Goal: Information Seeking & Learning: Check status

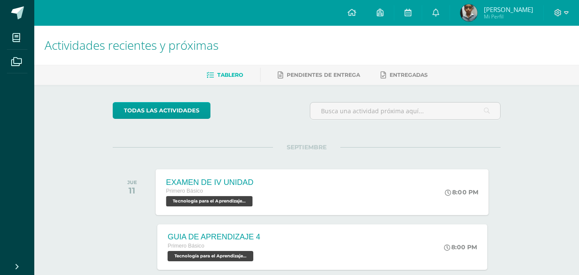
click at [242, 199] on span "Tecnología para el Aprendizaje y la Comunicación (Informática) 'C'" at bounding box center [209, 201] width 87 height 10
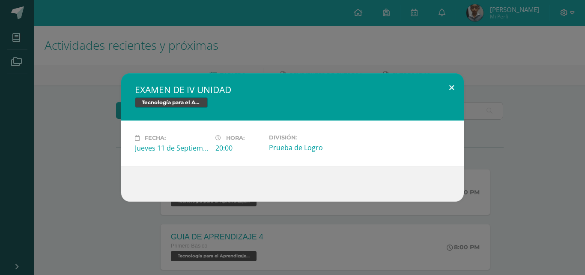
click at [449, 87] on button at bounding box center [451, 87] width 24 height 29
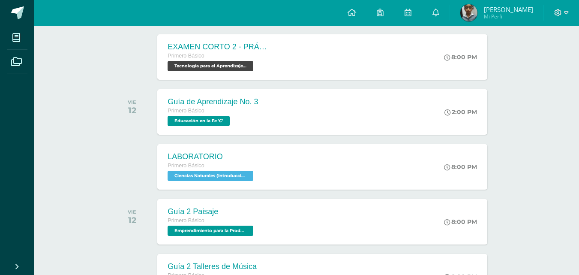
scroll to position [307, 0]
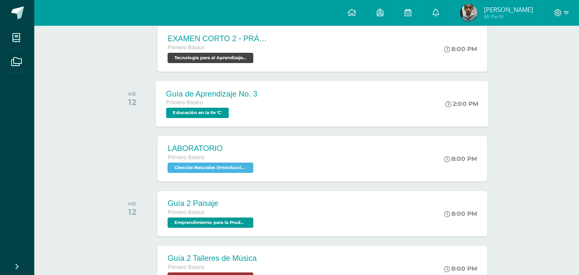
click at [182, 113] on span "Educación en la Fe 'C'" at bounding box center [197, 112] width 63 height 10
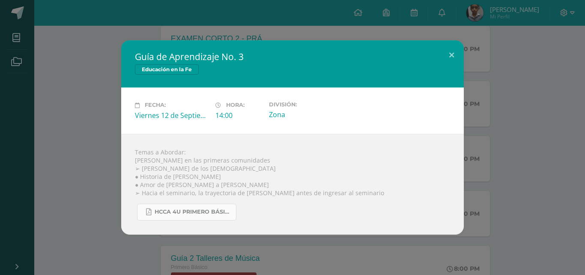
click at [199, 213] on span "HCCA 4U PRIMERO BÁSICO 2025-3.pdf" at bounding box center [193, 211] width 77 height 7
click at [451, 51] on button at bounding box center [451, 54] width 24 height 29
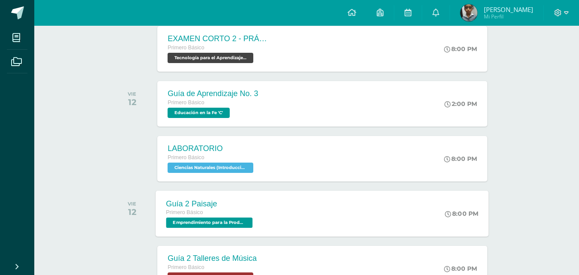
click at [236, 221] on span "Emprendimiento para la Productividad 'C'" at bounding box center [209, 222] width 87 height 10
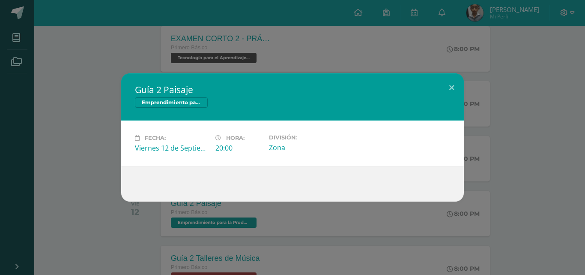
click at [103, 50] on div "Guía 2 Paisaje Emprendimiento para la Productividad Fecha: Viernes 12 de Septie…" at bounding box center [292, 137] width 585 height 275
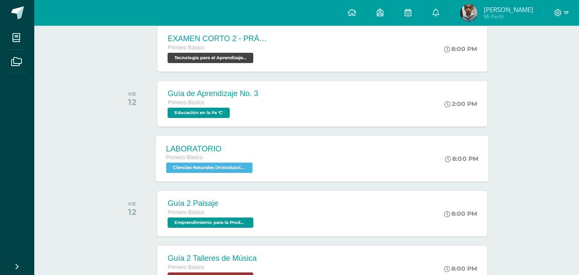
click at [187, 167] on span "Ciencias Naturales (Introducción a la Biología) 'C'" at bounding box center [209, 167] width 87 height 10
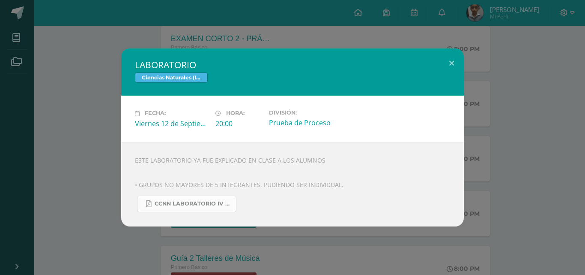
click at [186, 205] on span "CCNN LABORATORIO IV UNIDAD.pdf" at bounding box center [193, 203] width 77 height 7
click at [452, 58] on button at bounding box center [451, 62] width 24 height 29
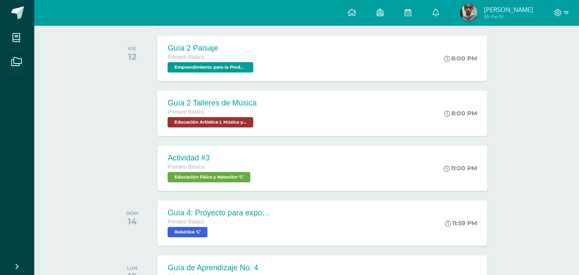
scroll to position [468, 0]
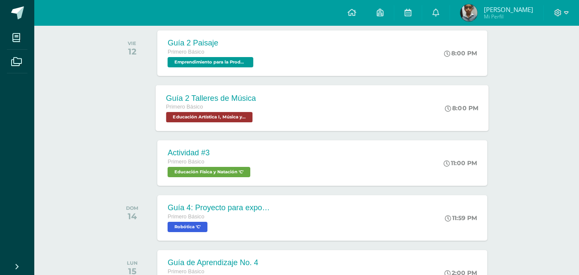
click at [222, 119] on span "Educación Artística I, Música y Danza 'C'" at bounding box center [209, 117] width 87 height 10
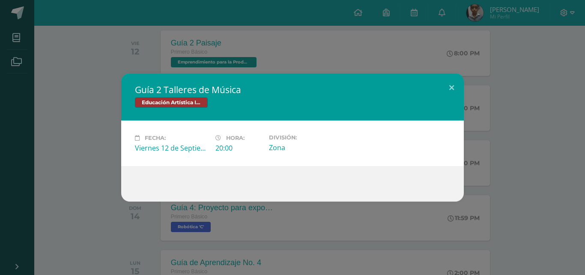
click at [40, 164] on div "Guía 2 Talleres de Música Educación Artística I, Música y Danza Fecha: Viernes …" at bounding box center [292, 137] width 578 height 128
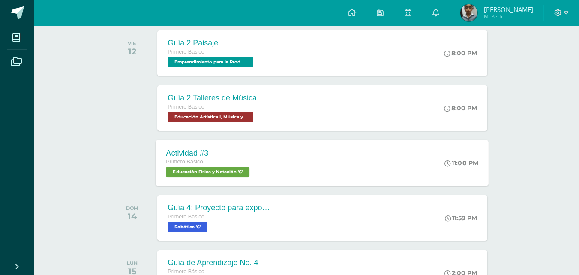
click at [187, 172] on span "Educación Física y Natación 'C'" at bounding box center [208, 172] width 84 height 10
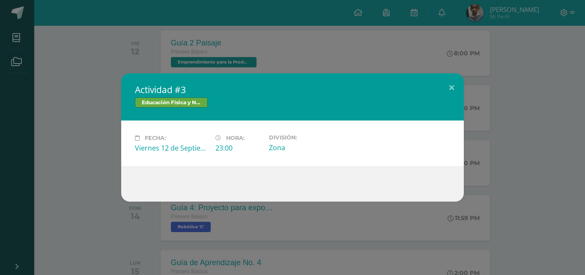
click at [71, 128] on div "Actividad #3 Educación Física y Natación Fecha: Viernes 12 de Septiembre Hora: …" at bounding box center [292, 137] width 578 height 128
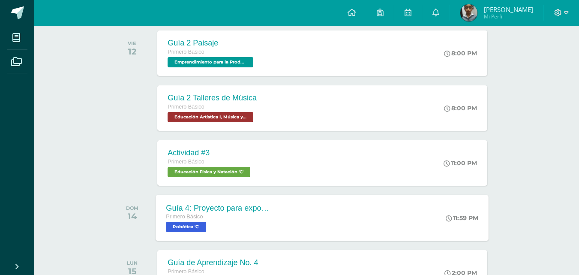
click at [189, 226] on span "Robótica 'C'" at bounding box center [186, 226] width 40 height 10
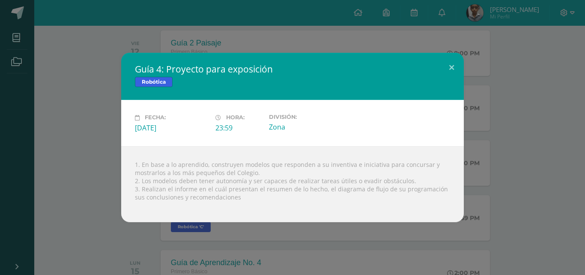
click at [83, 105] on div "Guía 4: Proyecto para exposición Robótica Fecha: Domingo 14 de Septiembre Hora:…" at bounding box center [292, 137] width 578 height 169
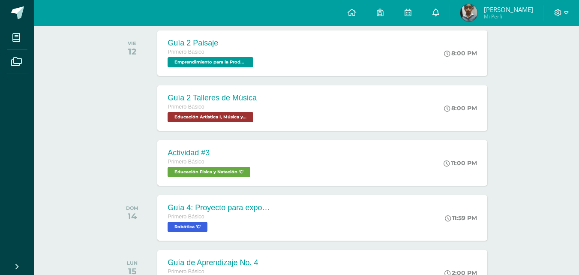
click at [439, 11] on link at bounding box center [435, 13] width 27 height 26
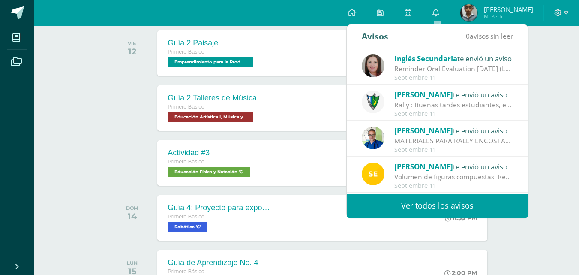
click at [414, 212] on link "Ver todos los avisos" at bounding box center [436, 206] width 181 height 24
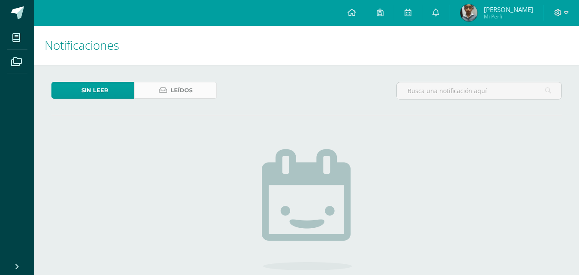
click at [186, 86] on span "Leídos" at bounding box center [181, 90] width 22 height 16
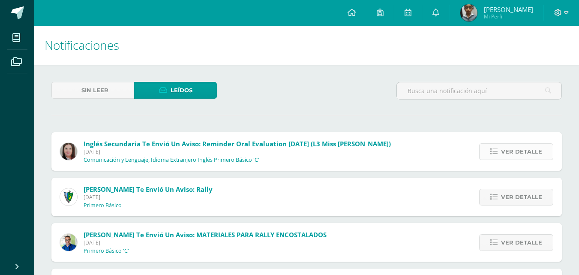
click at [499, 145] on link "Ver detalle" at bounding box center [516, 151] width 74 height 17
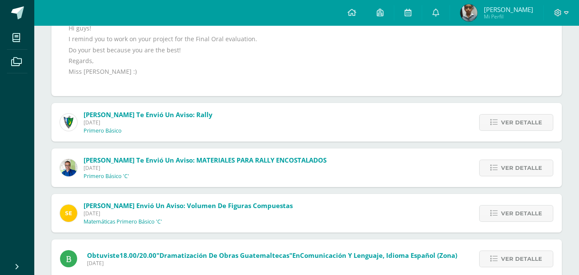
scroll to position [168, 0]
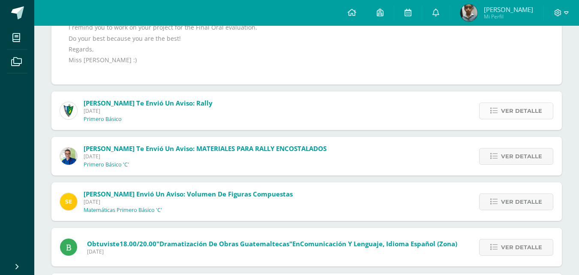
click at [524, 105] on span "Ver detalle" at bounding box center [521, 111] width 41 height 16
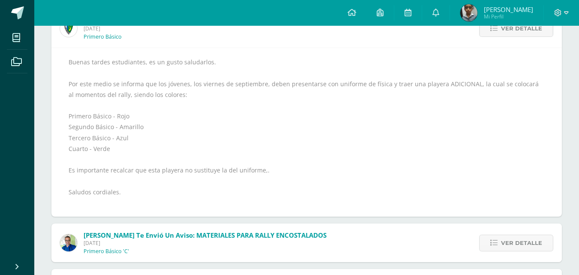
click at [524, 105] on div "Buenas tardes estudiantes, es un gusto saludarlos. Por este medio se informa qu…" at bounding box center [307, 132] width 476 height 151
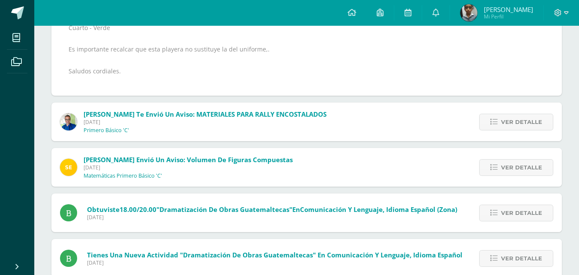
scroll to position [303, 0]
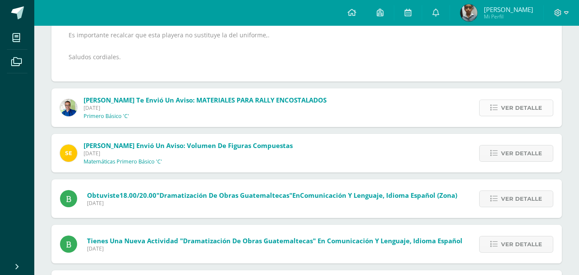
click at [525, 101] on span "Ver detalle" at bounding box center [521, 108] width 41 height 16
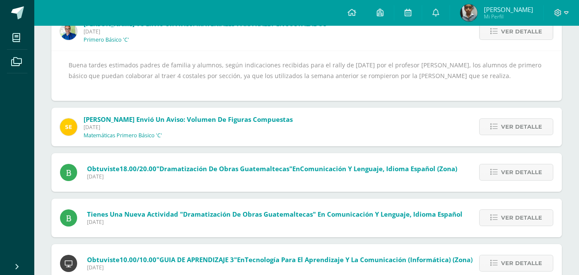
scroll to position [212, 0]
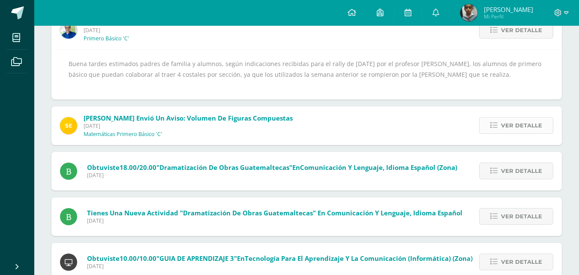
click at [524, 126] on span "Ver detalle" at bounding box center [521, 125] width 41 height 16
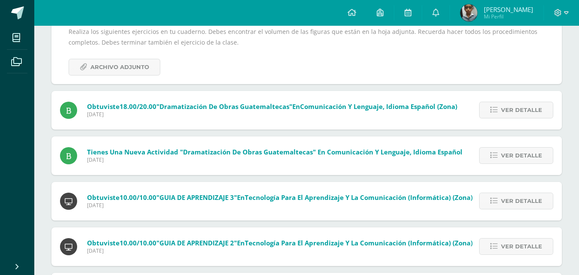
scroll to position [293, 0]
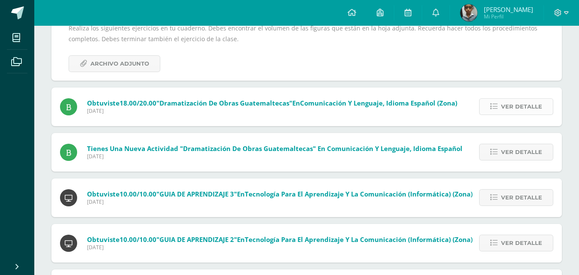
click at [514, 106] on span "Ver detalle" at bounding box center [521, 106] width 41 height 16
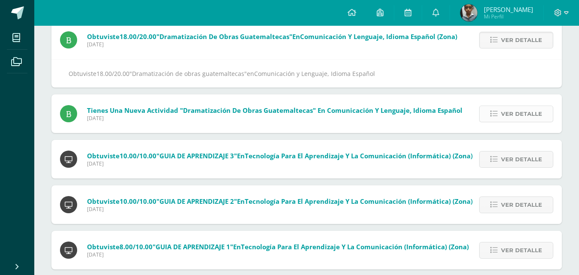
click at [512, 114] on span "Ver detalle" at bounding box center [521, 114] width 41 height 16
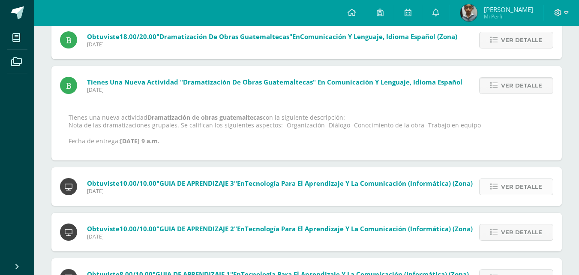
click at [514, 184] on span "Ver detalle" at bounding box center [521, 187] width 41 height 16
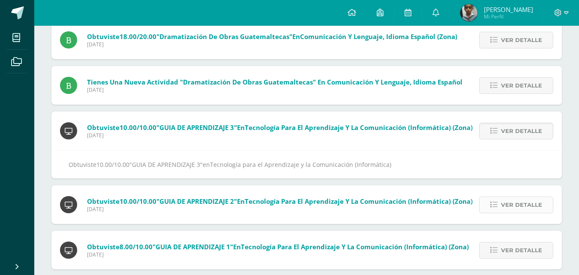
click at [511, 206] on span "Ver detalle" at bounding box center [521, 205] width 41 height 16
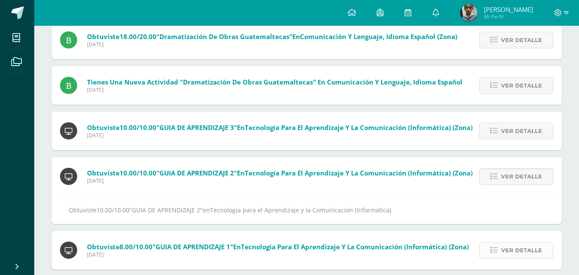
click at [505, 246] on span "Ver detalle" at bounding box center [521, 250] width 41 height 16
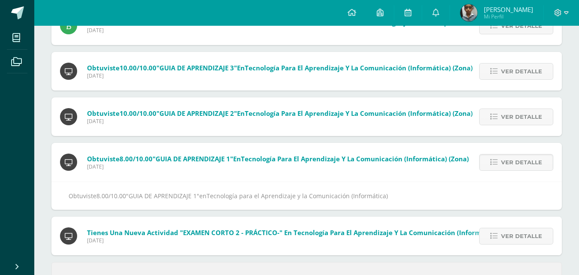
scroll to position [379, 0]
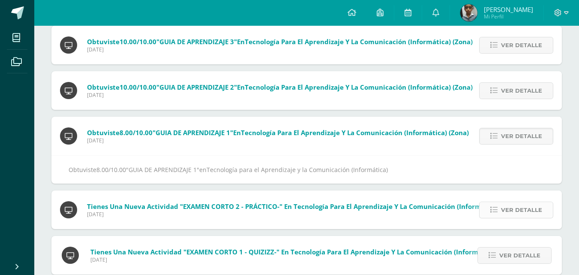
click at [508, 210] on span "Ver detalle" at bounding box center [521, 210] width 41 height 16
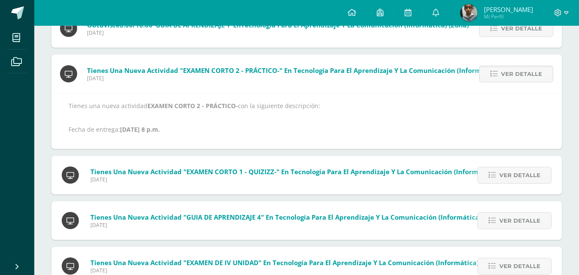
scroll to position [488, 0]
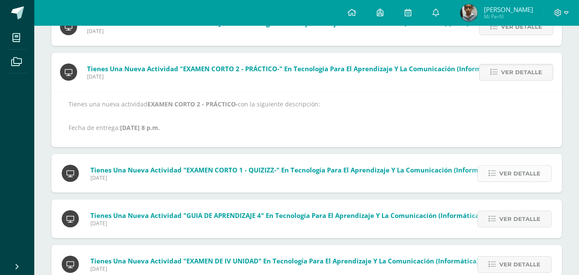
click at [539, 171] on span "Ver detalle" at bounding box center [519, 173] width 41 height 16
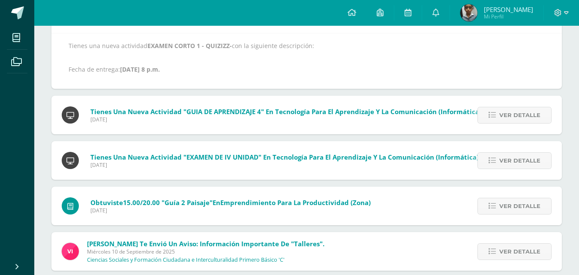
scroll to position [595, 0]
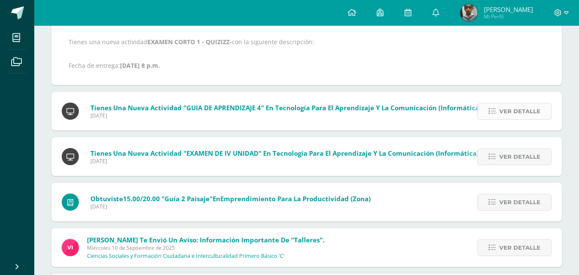
click at [512, 107] on span "Ver detalle" at bounding box center [519, 111] width 41 height 16
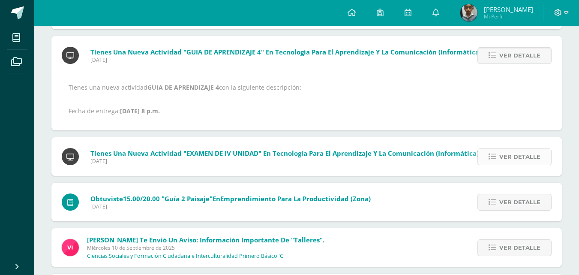
click at [507, 157] on span "Ver detalle" at bounding box center [519, 157] width 41 height 16
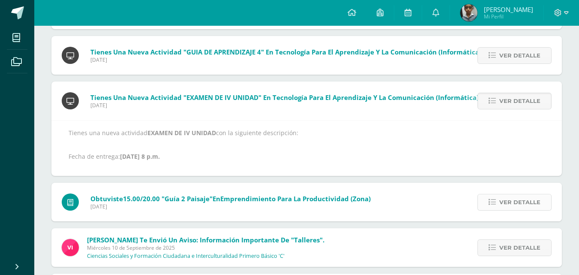
click at [501, 202] on span "Ver detalle" at bounding box center [519, 202] width 41 height 16
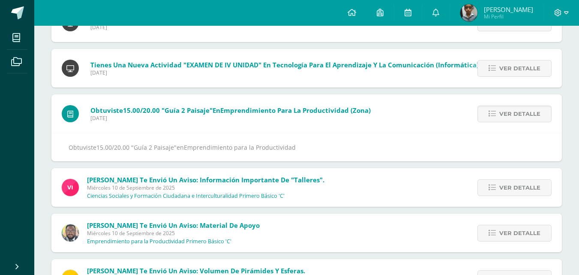
scroll to position [678, 0]
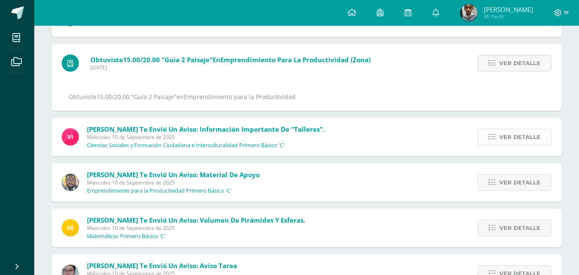
click at [533, 132] on span "Ver detalle" at bounding box center [519, 137] width 41 height 16
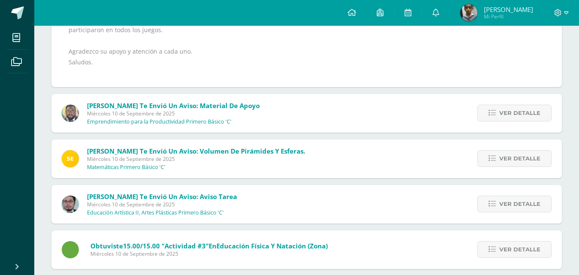
scroll to position [825, 0]
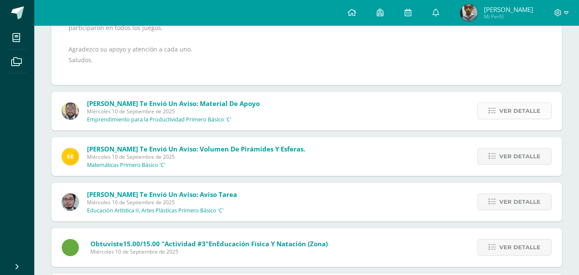
click at [520, 114] on span "Ver detalle" at bounding box center [519, 111] width 41 height 16
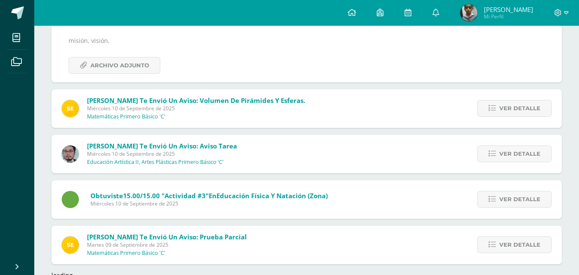
scroll to position [814, 0]
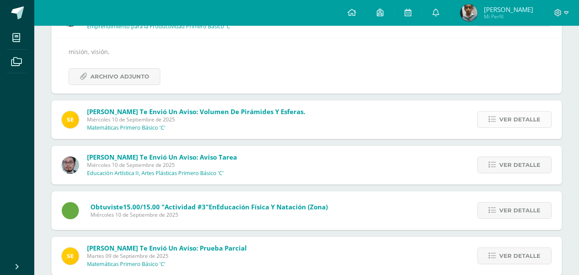
click at [518, 121] on span "Ver detalle" at bounding box center [519, 119] width 41 height 16
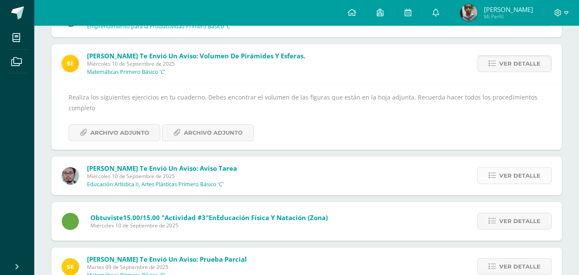
click at [533, 178] on span "Ver detalle" at bounding box center [519, 175] width 41 height 16
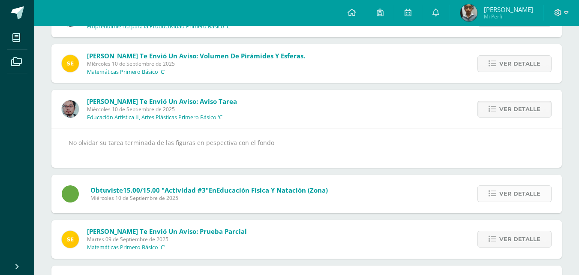
click at [526, 193] on span "Ver detalle" at bounding box center [519, 193] width 41 height 16
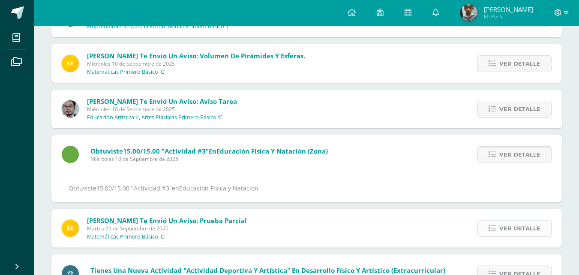
click at [521, 228] on span "Ver detalle" at bounding box center [519, 228] width 41 height 16
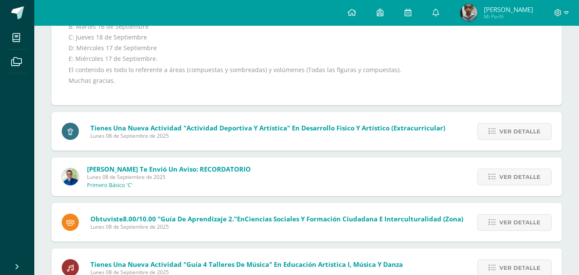
scroll to position [1089, 0]
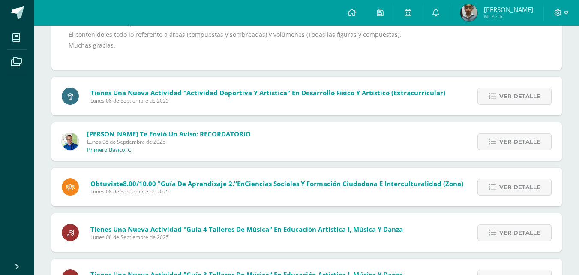
click at [460, 12] on img at bounding box center [468, 12] width 17 height 17
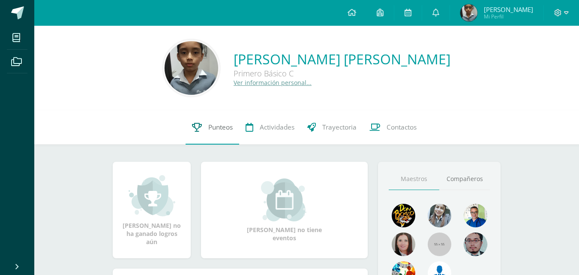
click at [225, 125] on span "Punteos" at bounding box center [220, 126] width 24 height 9
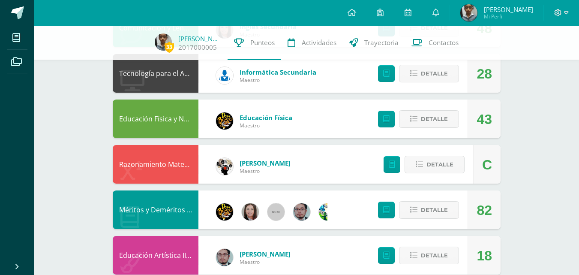
scroll to position [445, 0]
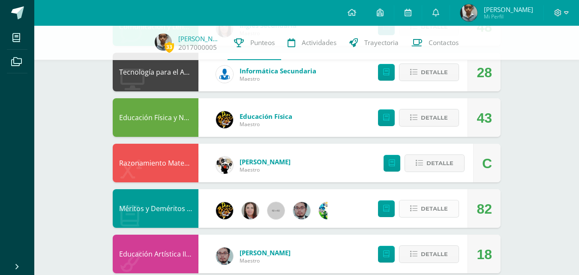
click at [438, 209] on span "Detalle" at bounding box center [434, 208] width 27 height 16
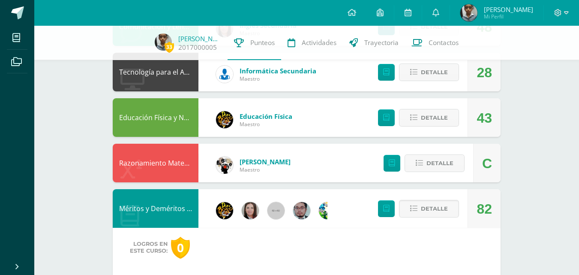
scroll to position [478, 0]
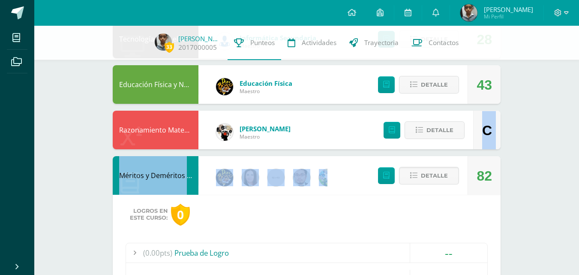
drag, startPoint x: 573, startPoint y: 136, endPoint x: 575, endPoint y: 151, distance: 15.1
click at [575, 151] on div "33 [PERSON_NAME] 2017000005 Punteos Actividades Trayectoria Contactos Pendiente…" at bounding box center [306, 157] width 544 height 1219
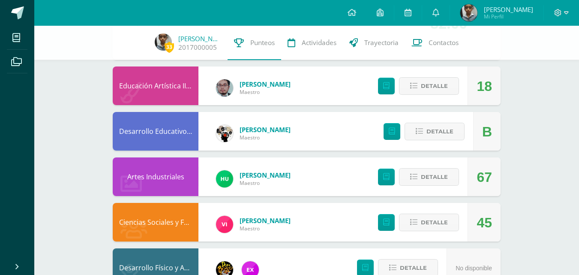
scroll to position [970, 0]
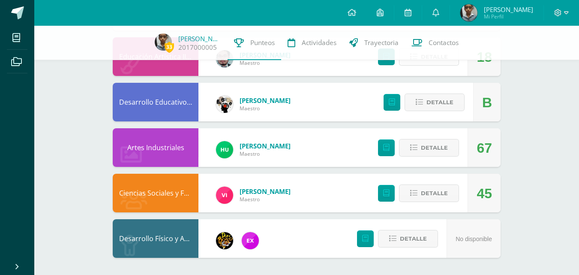
click at [446, 61] on span "Detalle" at bounding box center [434, 57] width 27 height 16
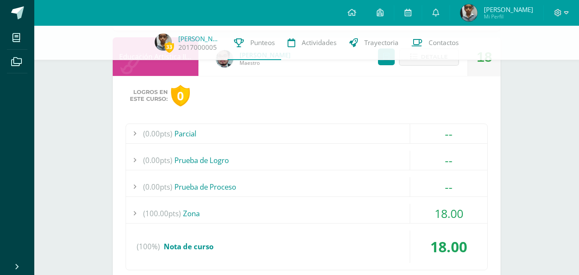
click at [450, 134] on span "--" at bounding box center [449, 133] width 8 height 16
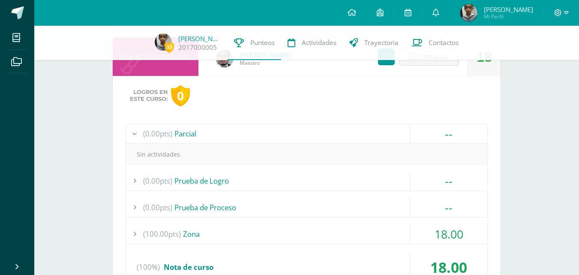
click at [447, 180] on span "--" at bounding box center [449, 181] width 8 height 16
click at [451, 205] on span "--" at bounding box center [449, 207] width 8 height 16
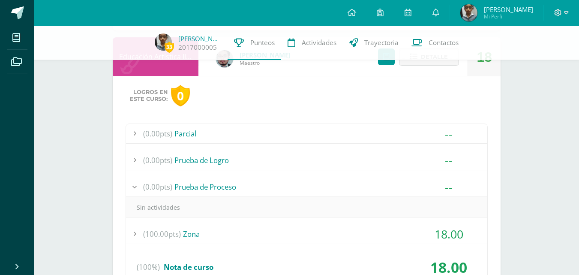
click at [448, 234] on span "18.00" at bounding box center [448, 234] width 29 height 16
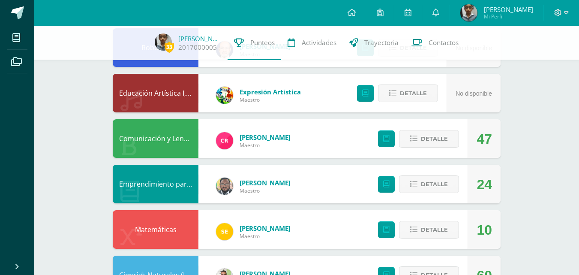
scroll to position [109, 0]
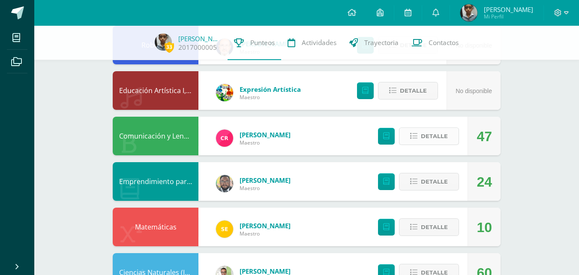
click at [431, 132] on span "Detalle" at bounding box center [434, 136] width 27 height 16
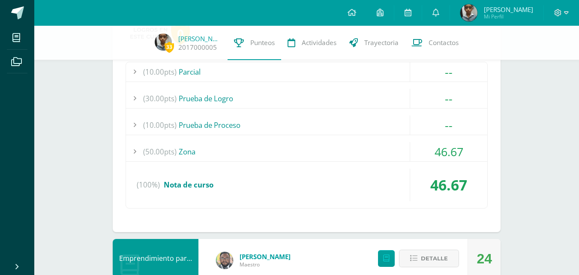
scroll to position [253, 0]
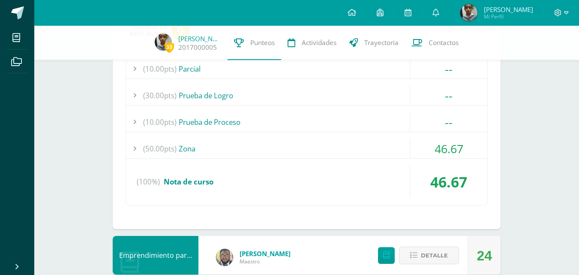
click at [447, 142] on span "46.67" at bounding box center [448, 148] width 29 height 16
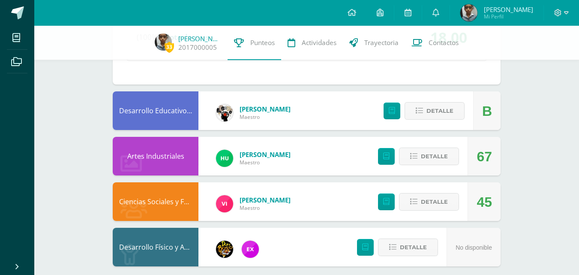
scroll to position [1447, 0]
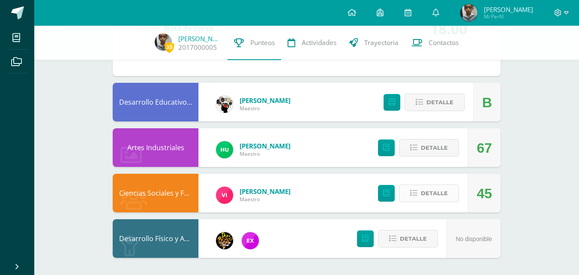
click at [451, 192] on button "Detalle" at bounding box center [429, 193] width 60 height 18
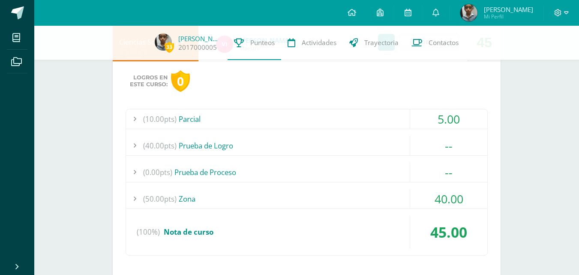
scroll to position [1601, 0]
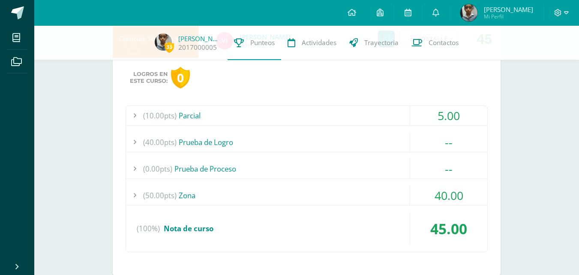
click at [446, 189] on span "40.00" at bounding box center [448, 195] width 29 height 16
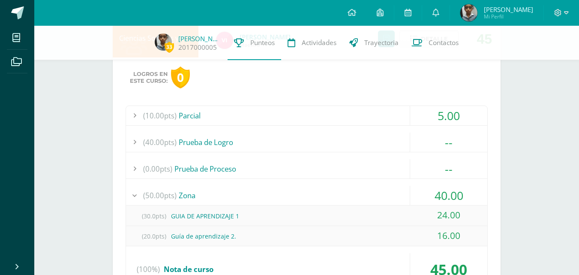
scroll to position [1560, 0]
